Goal: Browse casually: Explore the website without a specific task or goal

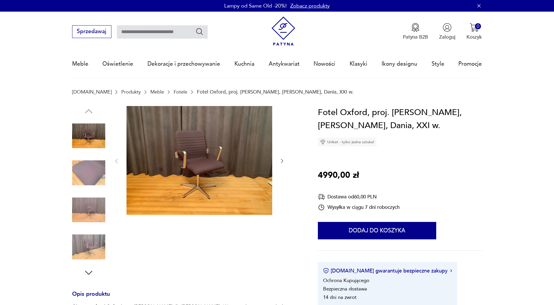
click at [220, 161] on img at bounding box center [200, 160] width 146 height 109
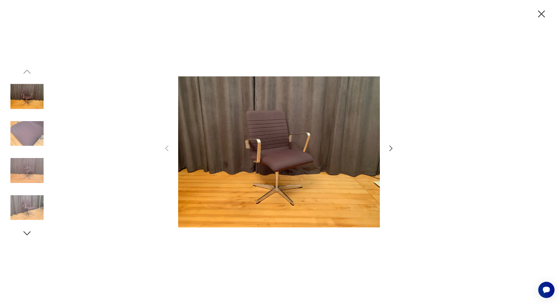
click at [392, 148] on icon "button" at bounding box center [391, 148] width 8 height 8
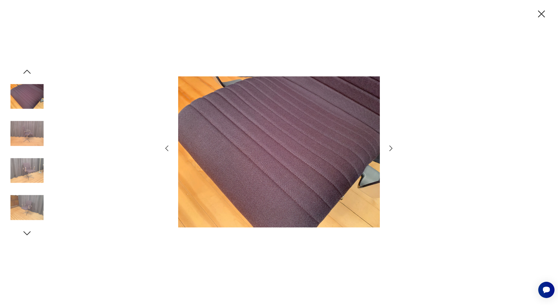
click at [392, 148] on icon "button" at bounding box center [391, 149] width 3 height 6
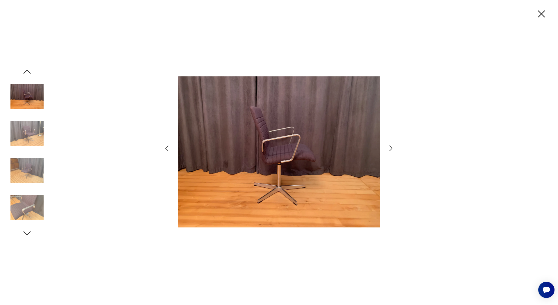
click at [392, 148] on icon "button" at bounding box center [391, 148] width 8 height 8
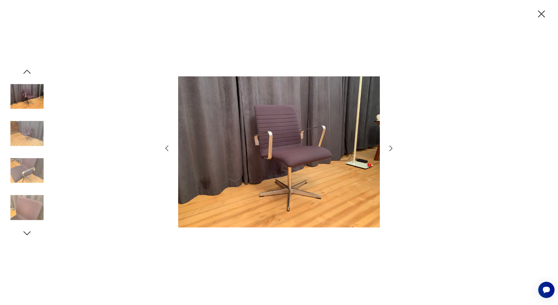
click at [392, 147] on icon "button" at bounding box center [391, 148] width 8 height 8
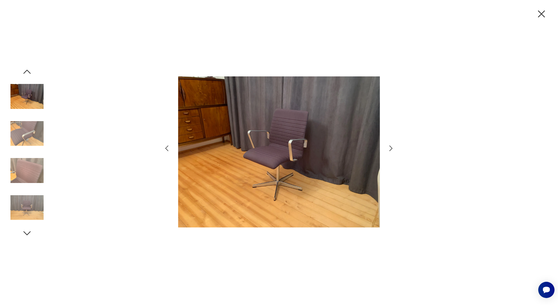
click at [393, 146] on icon "button" at bounding box center [391, 148] width 8 height 8
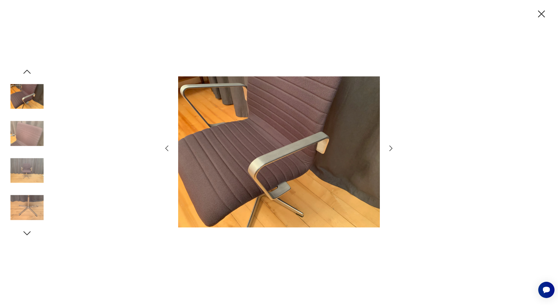
click at [393, 147] on icon "button" at bounding box center [391, 148] width 8 height 8
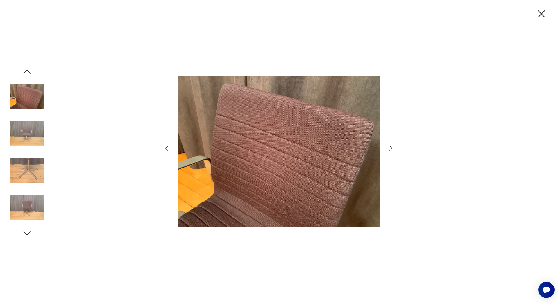
click at [393, 147] on icon "button" at bounding box center [391, 148] width 8 height 8
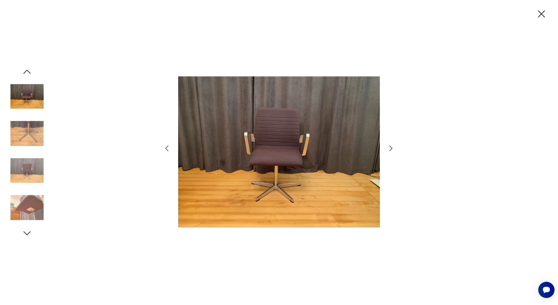
click at [393, 147] on icon "button" at bounding box center [391, 148] width 8 height 8
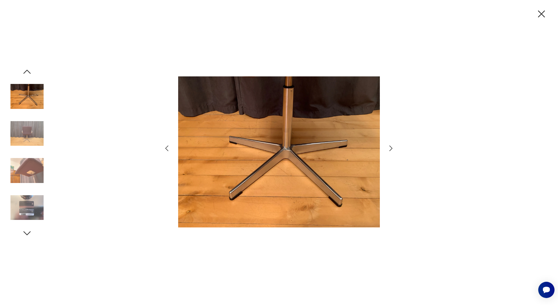
click at [393, 147] on icon "button" at bounding box center [391, 148] width 8 height 8
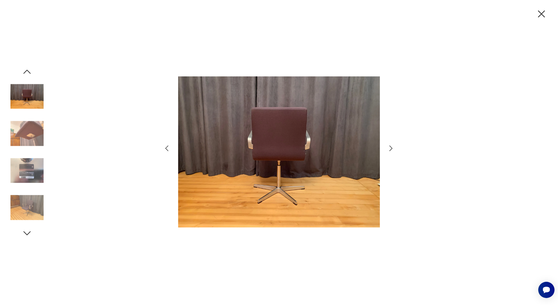
click at [393, 147] on icon "button" at bounding box center [391, 148] width 8 height 8
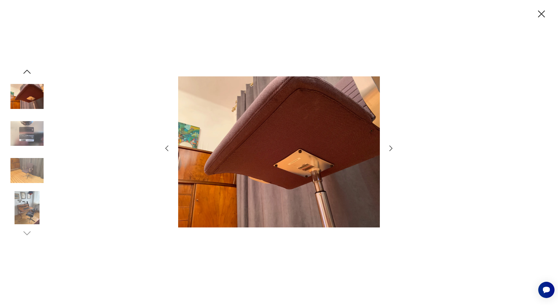
click at [393, 147] on icon "button" at bounding box center [391, 148] width 8 height 8
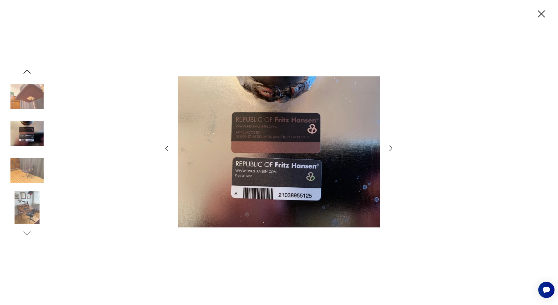
click at [393, 147] on icon "button" at bounding box center [391, 148] width 8 height 8
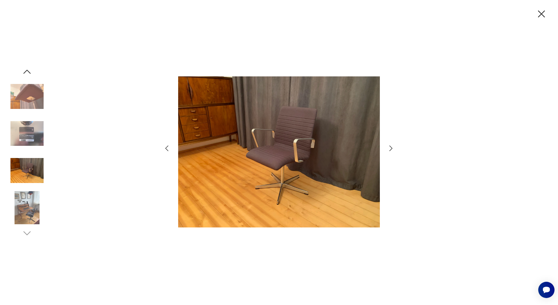
click at [166, 149] on icon "button" at bounding box center [167, 148] width 8 height 8
